Goal: Navigation & Orientation: Find specific page/section

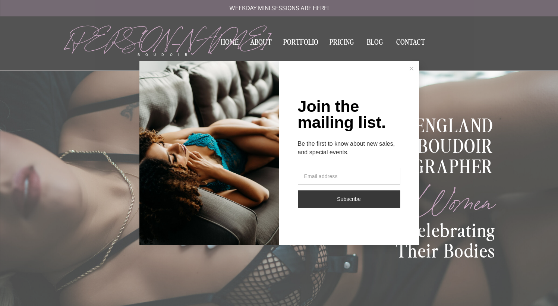
click at [144, 117] on div at bounding box center [209, 152] width 140 height 182
click at [414, 67] on button at bounding box center [411, 68] width 15 height 15
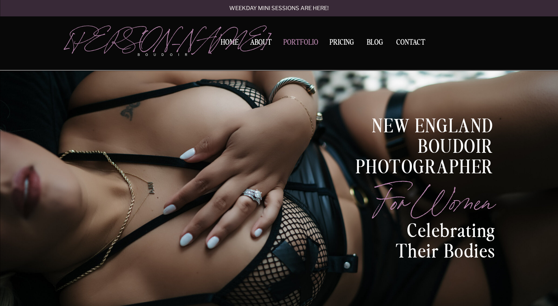
click at [304, 43] on nav "Portfolio" at bounding box center [301, 44] width 40 height 10
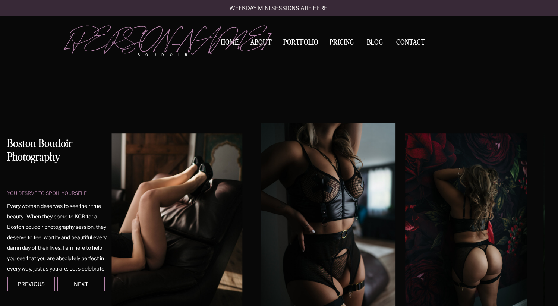
click at [528, 217] on div at bounding box center [477, 224] width 433 height 203
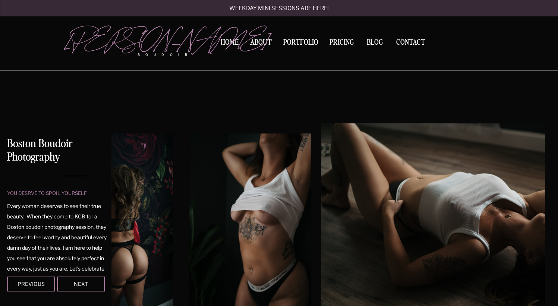
click at [523, 199] on img at bounding box center [473, 224] width 304 height 203
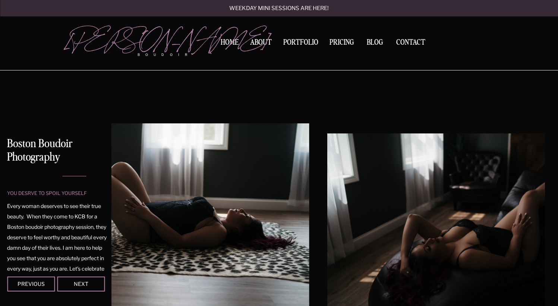
click at [56, 205] on div "you desrve to spoil yourself Boston Boudoir Photography Every woman deserves to…" at bounding box center [279, 221] width 447 height 302
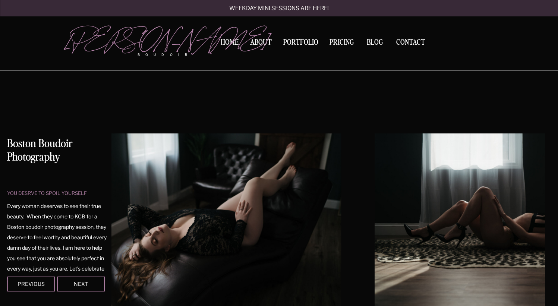
click at [62, 176] on div "you desrve to spoil yourself Boston Boudoir Photography Every woman deserves to…" at bounding box center [279, 221] width 447 height 302
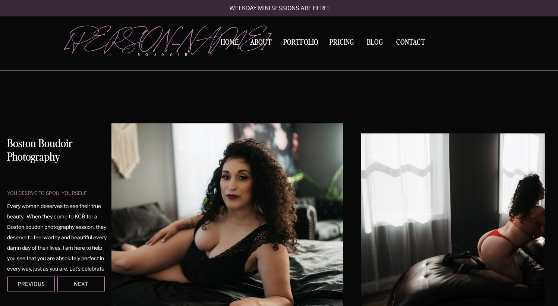
click at [56, 160] on div "you desrve to spoil yourself Boston Boudoir Photography Every woman deserves to…" at bounding box center [279, 221] width 447 height 302
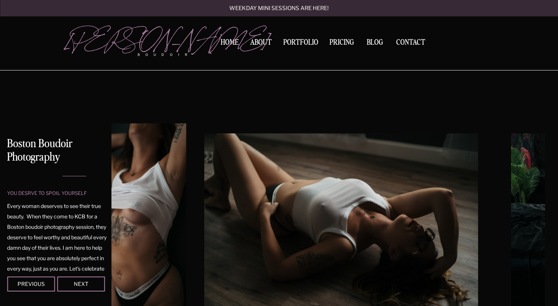
click at [267, 175] on img at bounding box center [341, 224] width 274 height 183
